Goal: Task Accomplishment & Management: Manage account settings

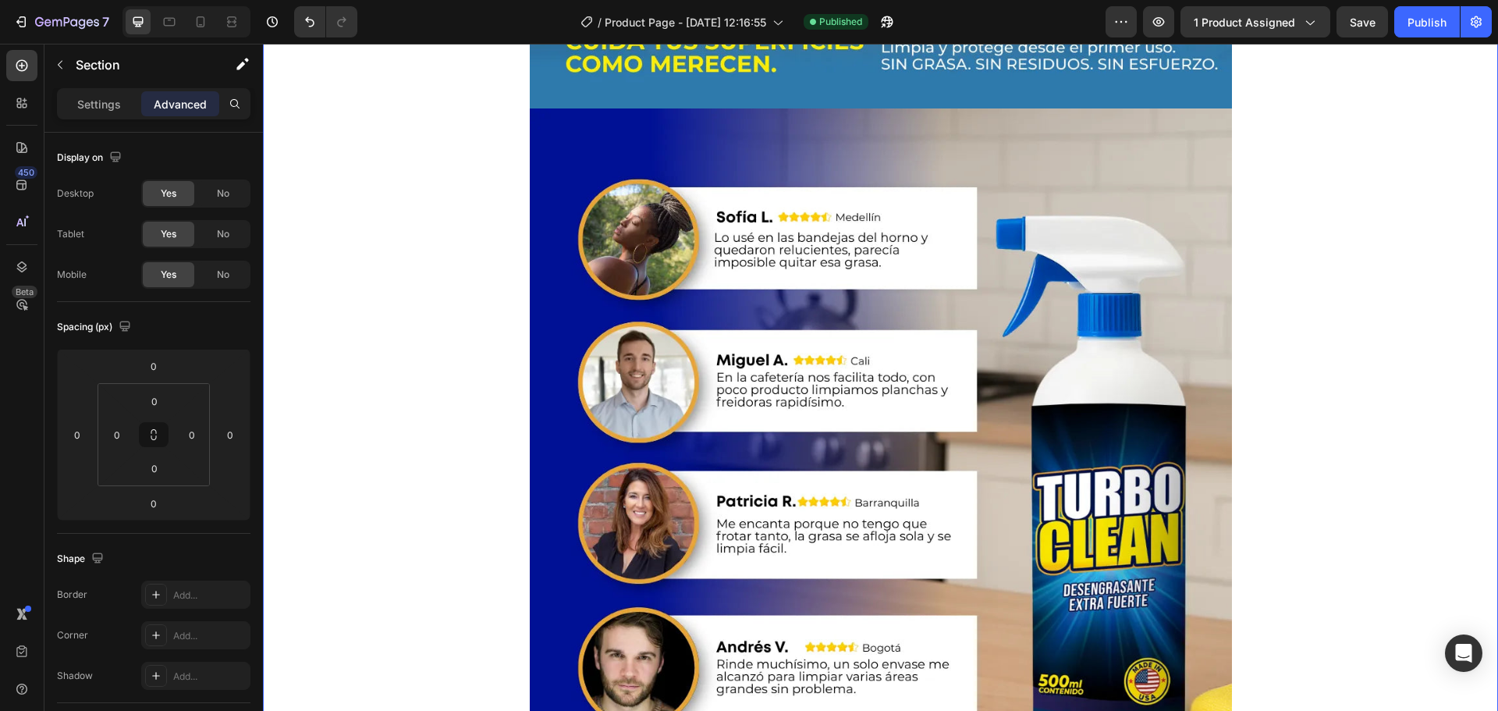
scroll to position [6160, 0]
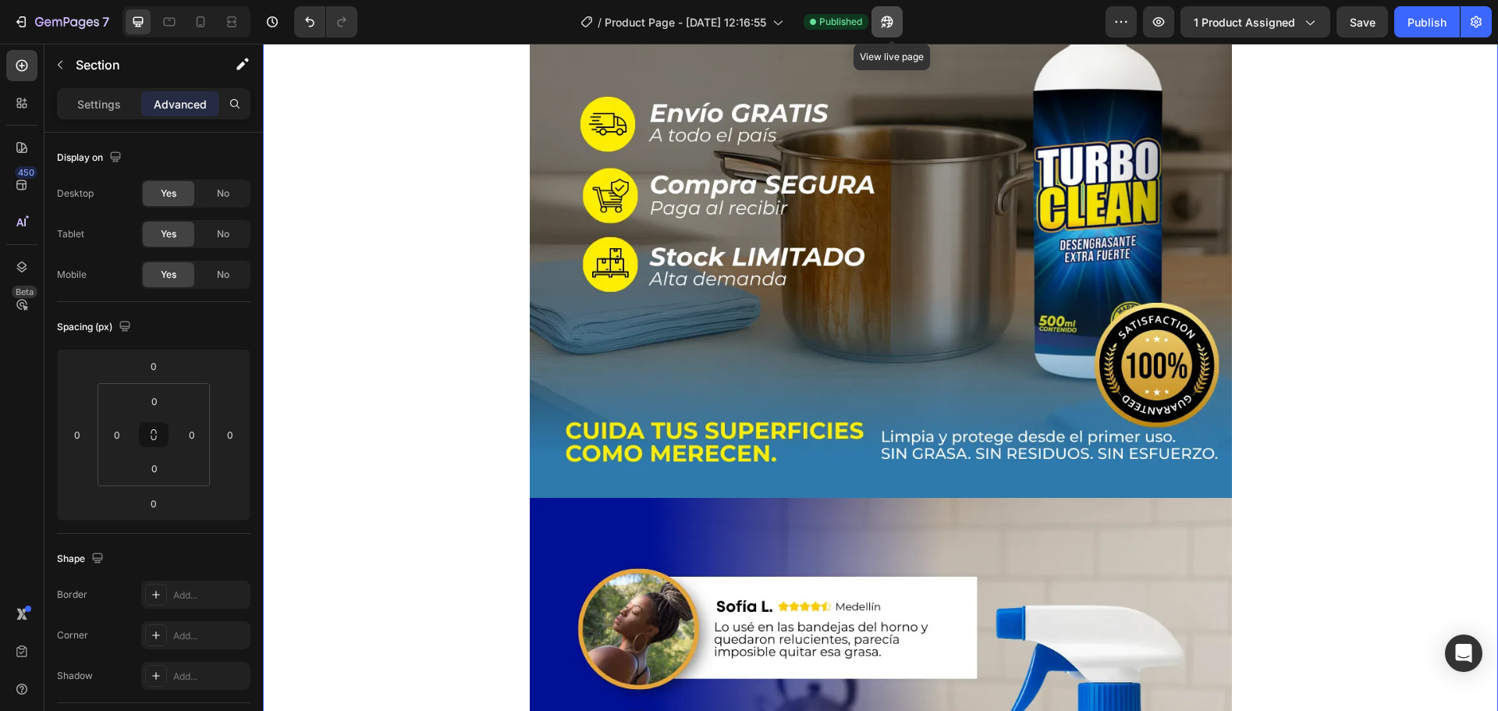
click at [885, 23] on icon "button" at bounding box center [883, 25] width 4 height 4
click at [1477, 13] on button "button" at bounding box center [1475, 21] width 31 height 31
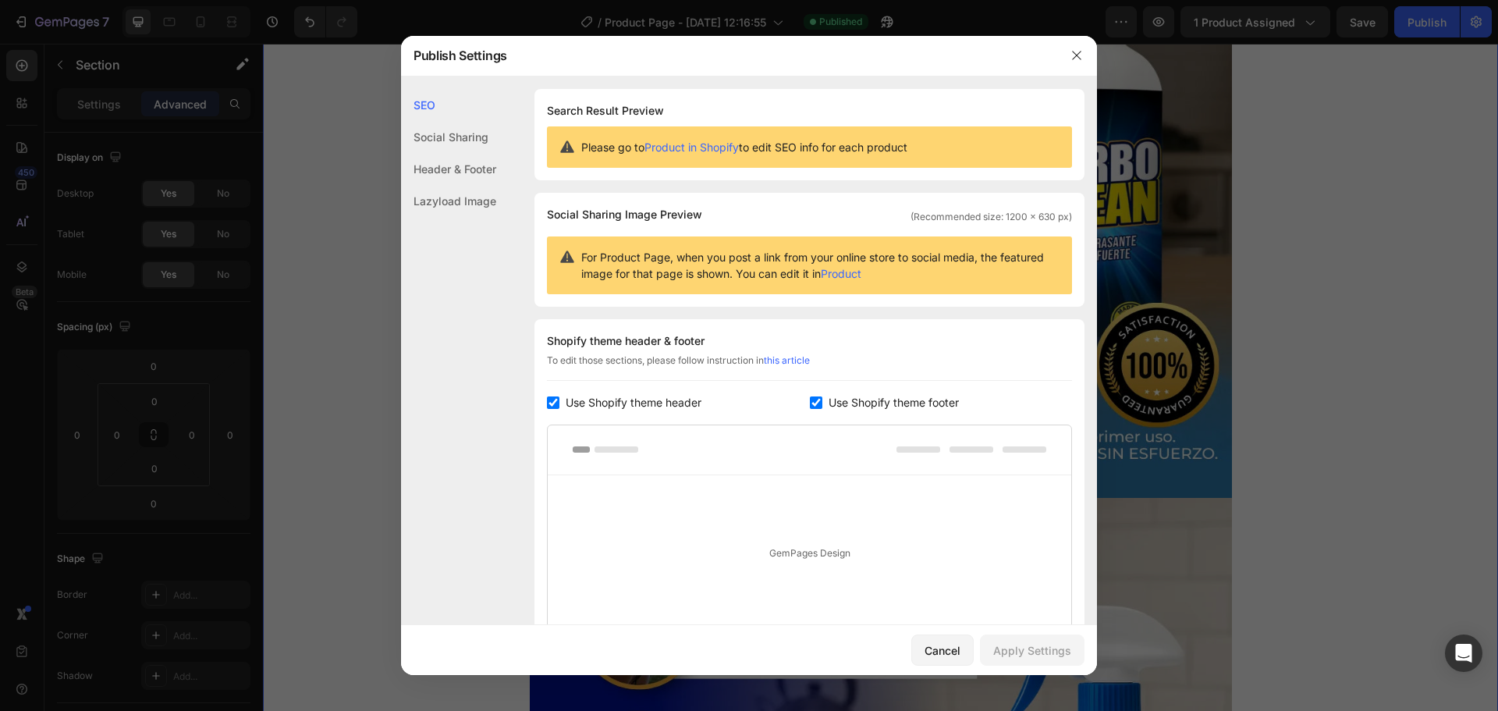
click at [669, 400] on span "Use Shopify theme header" at bounding box center [634, 402] width 136 height 19
checkbox input "false"
click at [904, 400] on span "Use Shopify theme footer" at bounding box center [893, 402] width 130 height 19
checkbox input "false"
click at [1019, 636] on button "Apply Settings" at bounding box center [1032, 649] width 105 height 31
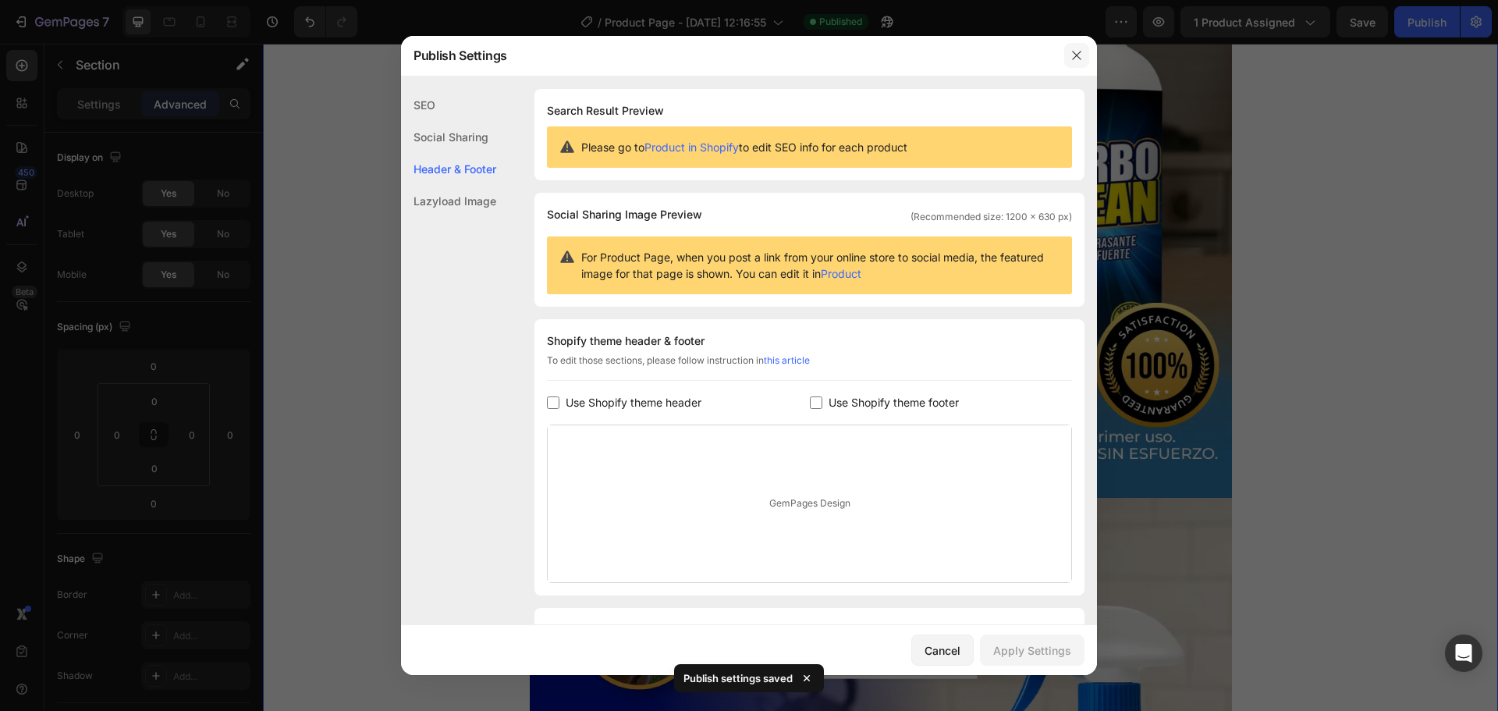
click at [1072, 58] on icon "button" at bounding box center [1076, 55] width 12 height 12
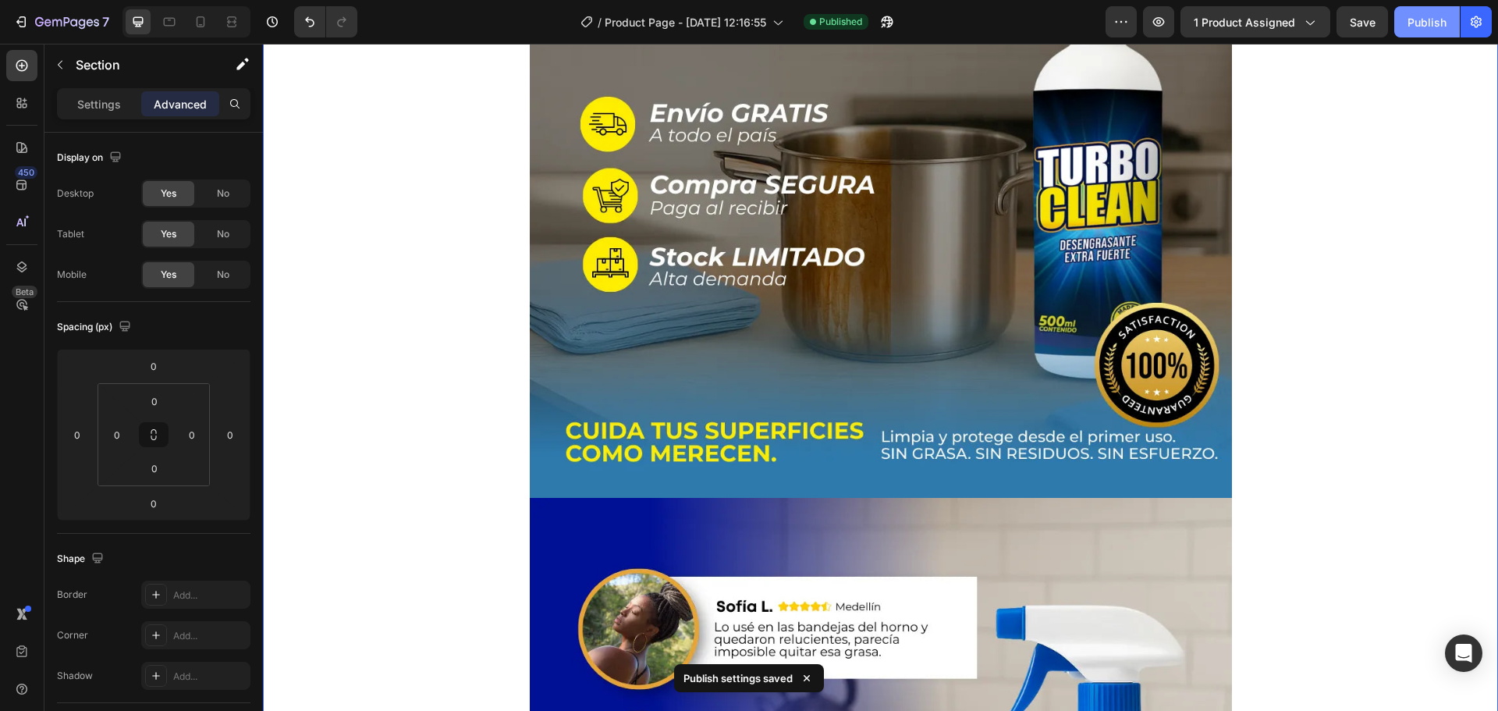
click at [1431, 25] on div "Publish" at bounding box center [1426, 22] width 39 height 16
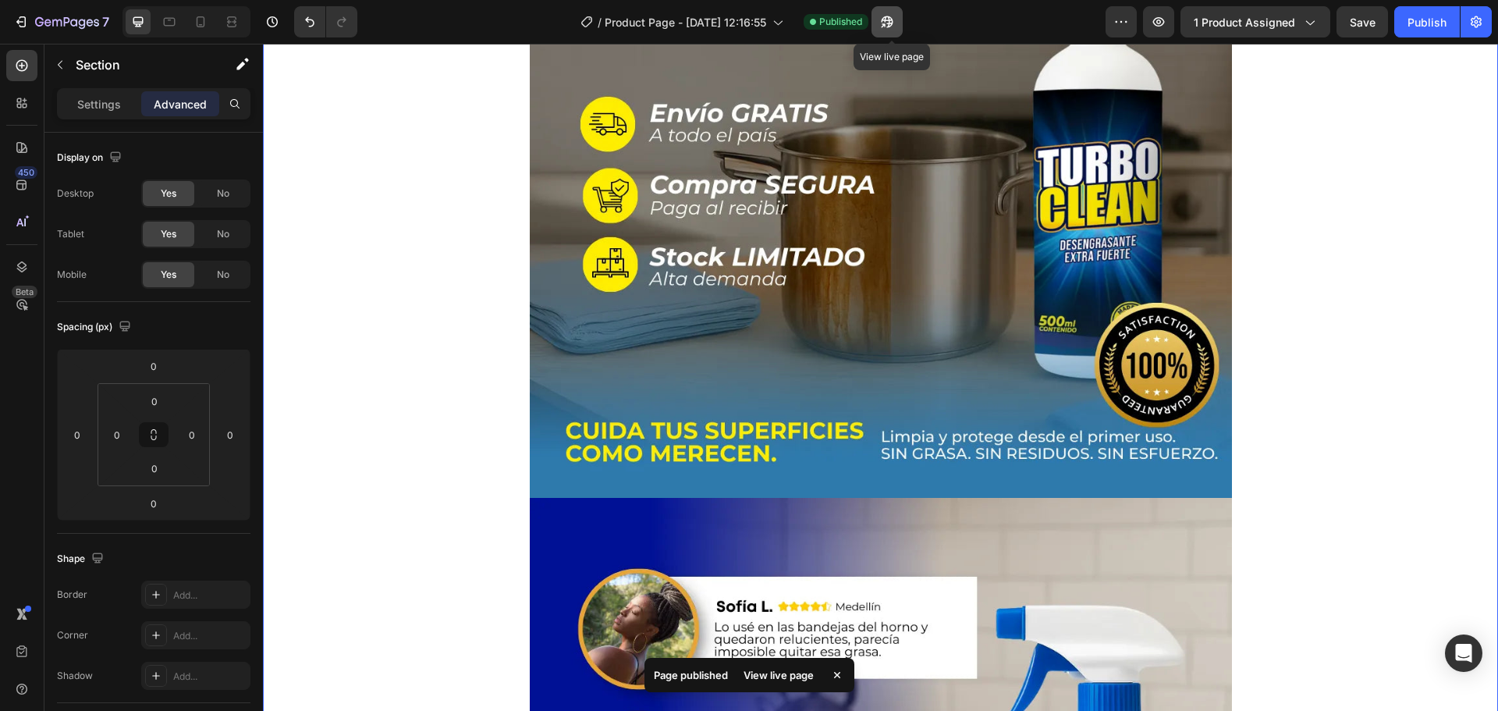
click at [895, 22] on icon "button" at bounding box center [887, 22] width 16 height 16
